Goal: Information Seeking & Learning: Learn about a topic

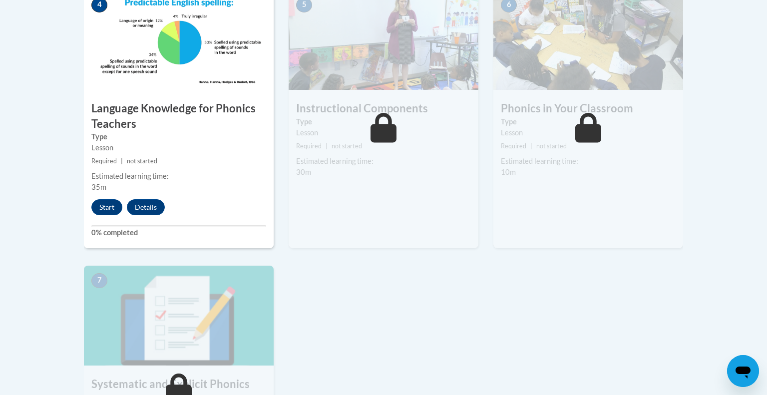
scroll to position [604, 0]
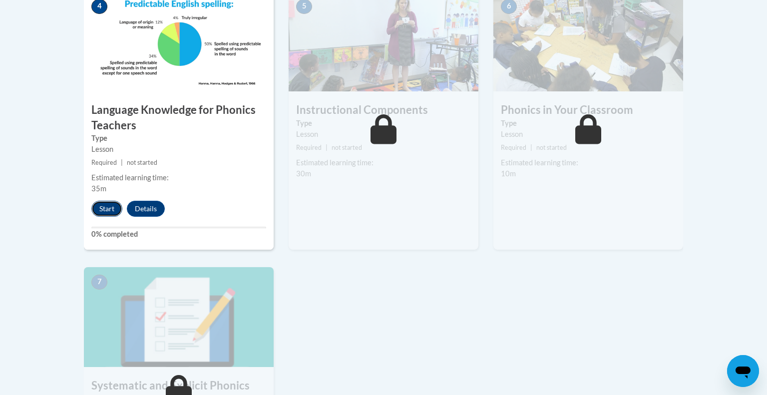
click at [107, 208] on button "Start" at bounding box center [106, 209] width 31 height 16
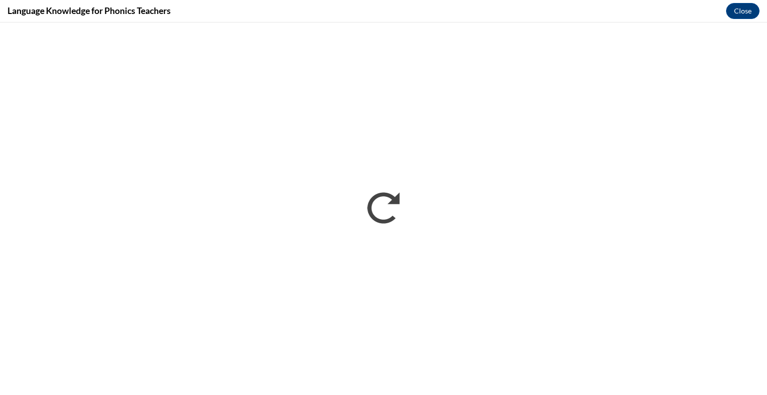
scroll to position [0, 0]
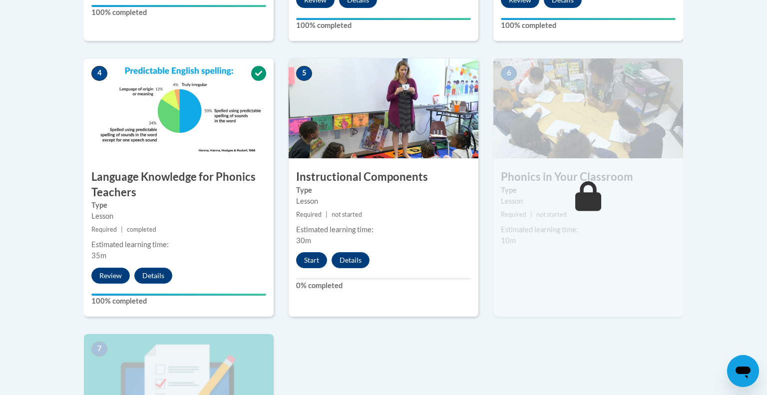
scroll to position [537, 0]
click at [313, 262] on button "Start" at bounding box center [311, 261] width 31 height 16
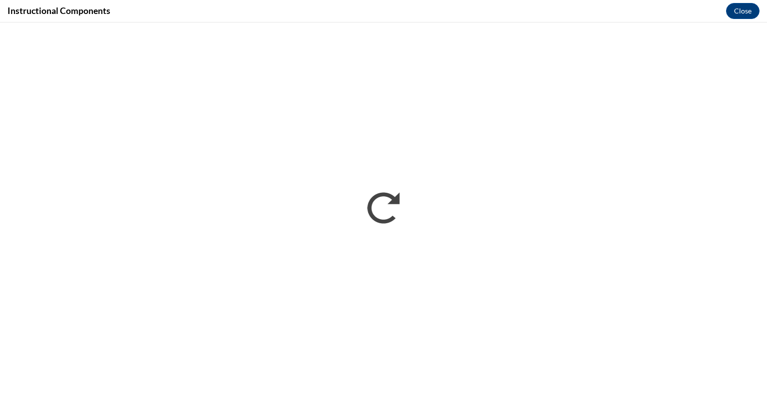
scroll to position [0, 0]
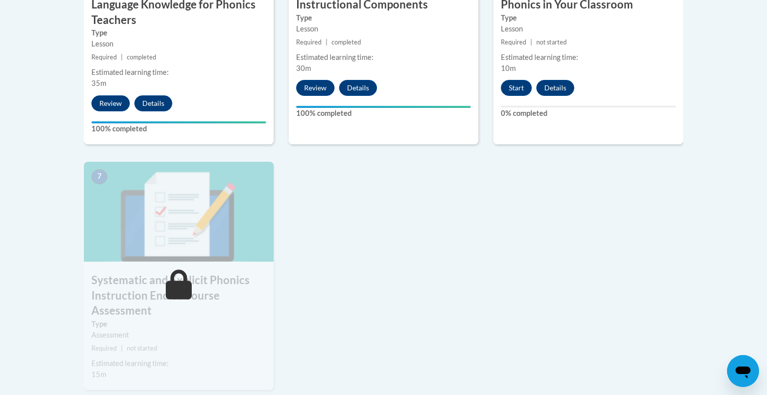
scroll to position [710, 0]
click at [504, 84] on button "Start" at bounding box center [516, 87] width 31 height 16
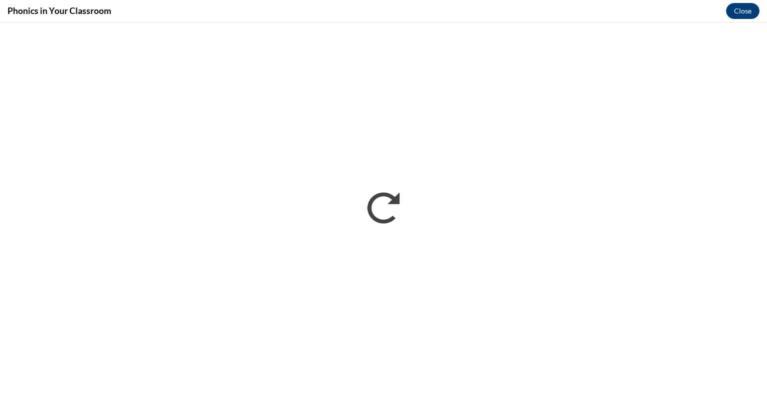
scroll to position [0, 0]
